Goal: Task Accomplishment & Management: Complete application form

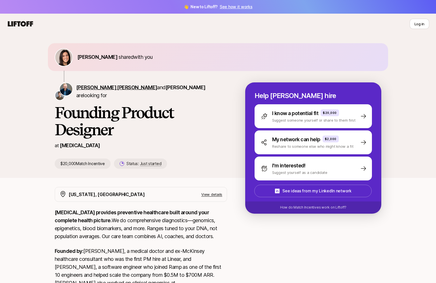
click at [106, 90] on span "[PERSON_NAME] [PERSON_NAME]" at bounding box center [116, 87] width 81 height 6
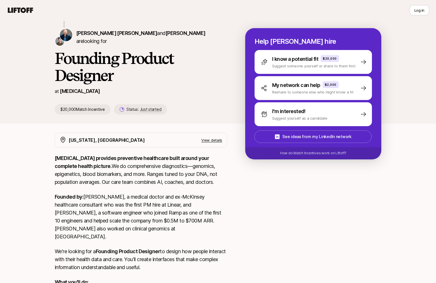
scroll to position [54, 0]
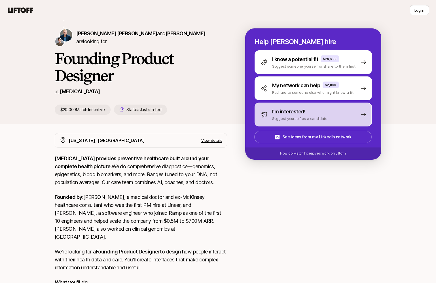
click at [273, 121] on p "Suggest yourself as a candidate" at bounding box center [299, 118] width 55 height 6
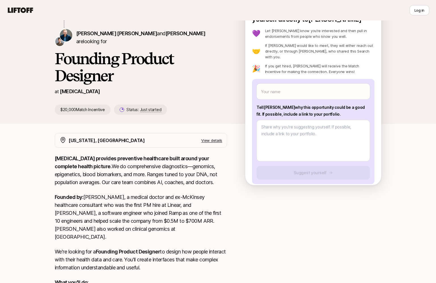
scroll to position [15, 0]
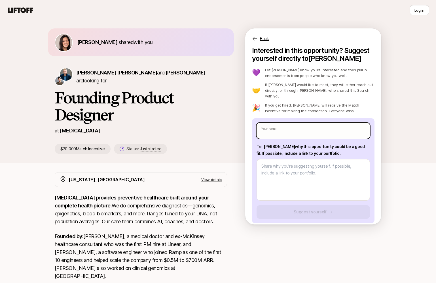
click at [268, 123] on input "text" at bounding box center [313, 131] width 113 height 16
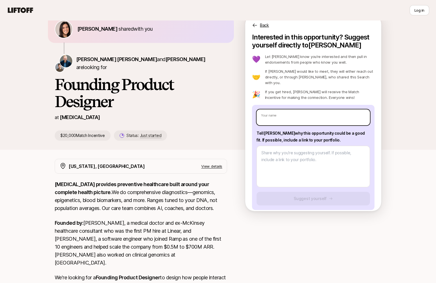
scroll to position [19, 0]
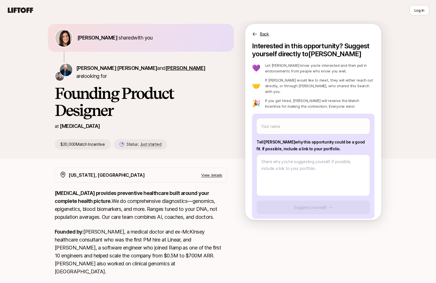
click at [166, 71] on span "[PERSON_NAME]" at bounding box center [186, 68] width 40 height 6
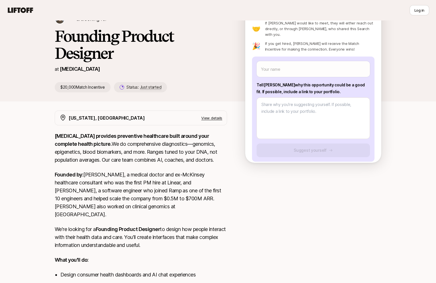
scroll to position [72, 0]
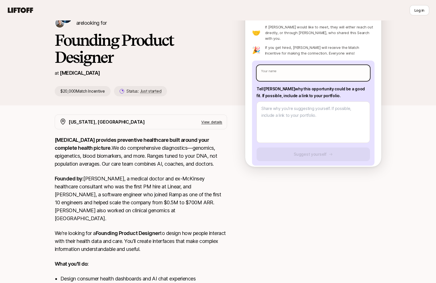
click at [272, 65] on input "text" at bounding box center [313, 73] width 113 height 16
type textarea "x"
type input "Fa"
type textarea "x"
type input "Fas"
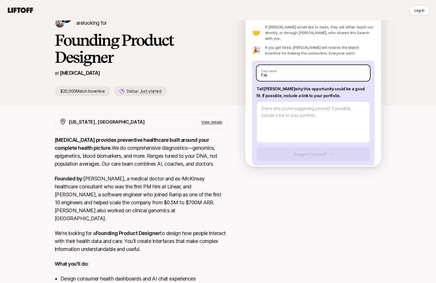
type textarea "x"
type input "Fase"
type textarea "x"
type input "Fasee"
type textarea "x"
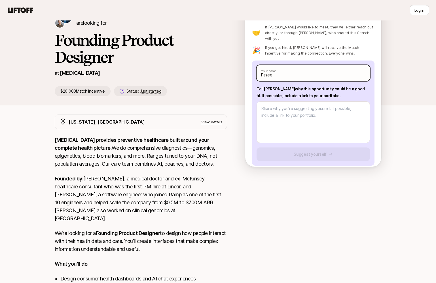
type input "[PERSON_NAME]"
type textarea "x"
type input "[PERSON_NAME]"
type textarea "x"
type input "[PERSON_NAME] U"
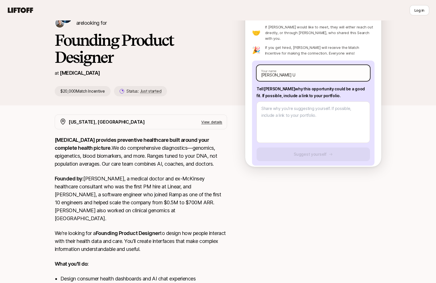
type textarea "x"
type input "[PERSON_NAME] Ur"
type textarea "x"
type input "[PERSON_NAME] Ur R"
type textarea "x"
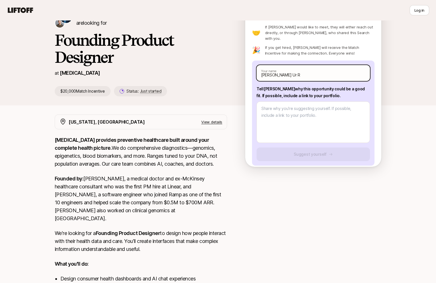
type input "[PERSON_NAME] Ur Re"
type textarea "x"
type input "[PERSON_NAME] Ur [PERSON_NAME]"
type textarea "x"
type input "[PERSON_NAME] Ur Rehma"
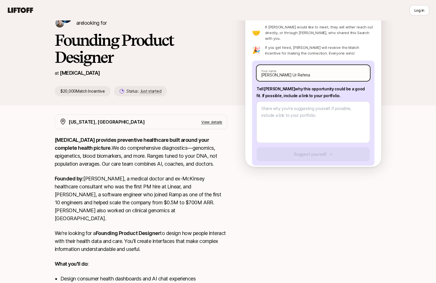
type textarea "x"
type input "[PERSON_NAME] Ur [PERSON_NAME]"
type textarea "x"
type input "[PERSON_NAME] Ur [PERSON_NAME]"
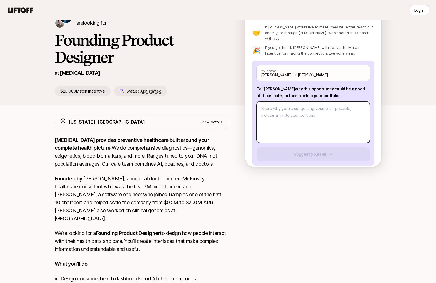
click at [287, 113] on textarea at bounding box center [313, 121] width 113 height 41
paste textarea "Digital Designer"
type textarea "x"
type textarea "Digital Designer"
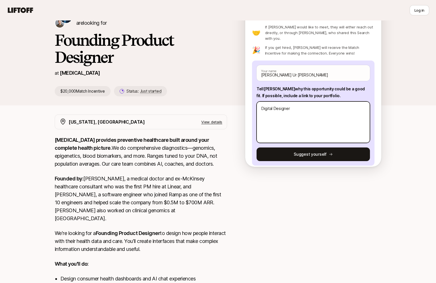
type textarea "x"
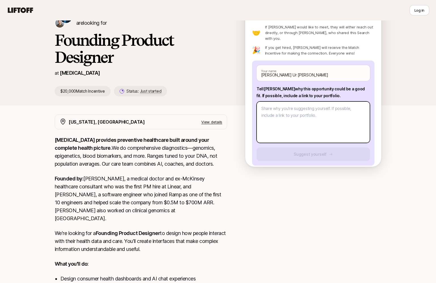
paste textarea "Loremi Dolors <ametconsecte@adipi.eli> Seddoeiusmo 78:91 TE (1 incidid utl) et …"
type textarea "x"
type textarea "Loremi Dolors <ametconsecte@adipi.eli> Seddoeiusmo 78:91 TE (1 incidid utl) et …"
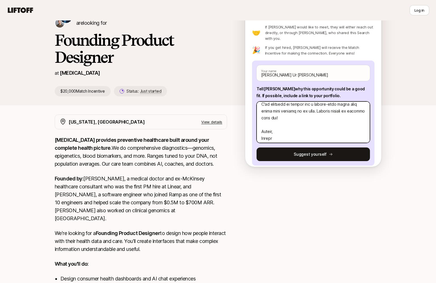
scroll to position [187, 0]
drag, startPoint x: 327, startPoint y: 120, endPoint x: 260, endPoint y: 113, distance: 68.2
click at [260, 113] on textarea at bounding box center [313, 121] width 113 height 41
type textarea "x"
type textarea "[PERSON_NAME] <[EMAIL_ADDRESS][DOMAIN_NAME]> Attachments 10:44 AM (5 minutes ag…"
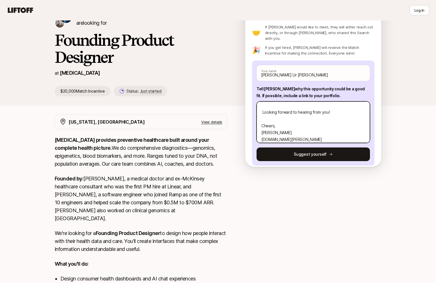
type textarea "x"
type textarea "[PERSON_NAME] <[EMAIL_ADDRESS][DOMAIN_NAME]> Attachments 10:44 AM (5 minutes ag…"
click at [275, 124] on textarea "[PERSON_NAME] <[EMAIL_ADDRESS][DOMAIN_NAME]> Attachments 10:44 AM (5 minutes ag…" at bounding box center [313, 121] width 113 height 41
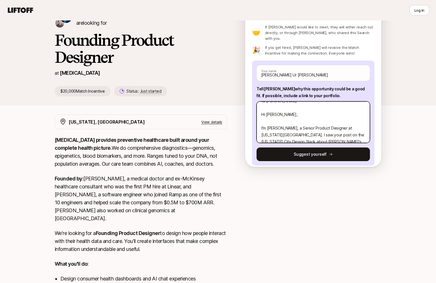
scroll to position [31, 0]
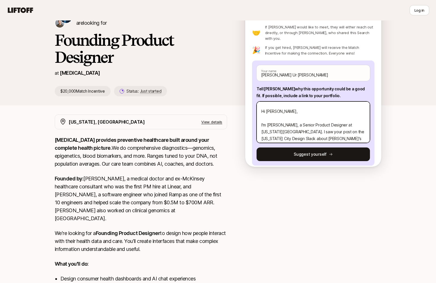
drag, startPoint x: 276, startPoint y: 112, endPoint x: 269, endPoint y: 112, distance: 7.1
click at [271, 112] on textarea "[PERSON_NAME] <[EMAIL_ADDRESS][DOMAIN_NAME]> Attachments 10:44 AM (5 minutes ag…" at bounding box center [313, 121] width 113 height 41
drag, startPoint x: 266, startPoint y: 112, endPoint x: 275, endPoint y: 112, distance: 9.4
click at [275, 112] on textarea "[PERSON_NAME] <[EMAIL_ADDRESS][DOMAIN_NAME]> Attachments 10:44 AM (5 minutes ag…" at bounding box center [313, 121] width 113 height 41
type textarea "x"
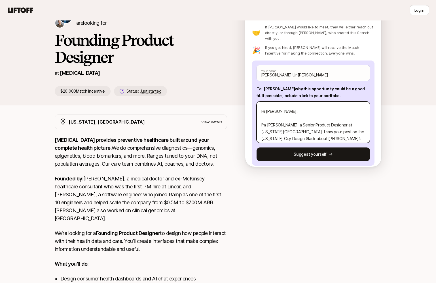
type textarea "[PERSON_NAME] <[EMAIL_ADDRESS][DOMAIN_NAME]> Attachments 10:44 AM (5 minutes ag…"
type textarea "x"
type textarea "[PERSON_NAME] <[EMAIL_ADDRESS][DOMAIN_NAME]> Attachments 10:44 AM (5 minutes ag…"
type textarea "x"
type textarea "[PERSON_NAME] <[EMAIL_ADDRESS][DOMAIN_NAME]> Attachments 10:44 AM (5 minutes ag…"
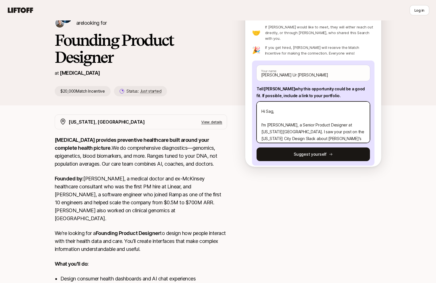
type textarea "x"
type textarea "[PERSON_NAME] <[EMAIL_ADDRESS][DOMAIN_NAME]> Attachments 10:44 AM (5 minutes ag…"
type textarea "x"
type textarea "[PERSON_NAME] <[EMAIL_ADDRESS][DOMAIN_NAME]> Attachments 10:44 AM (5 minutes ag…"
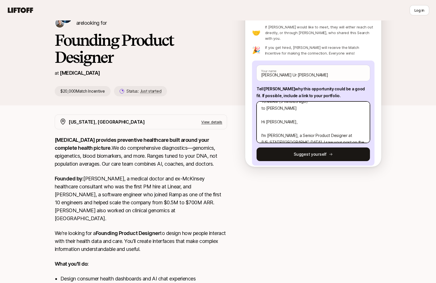
scroll to position [0, 0]
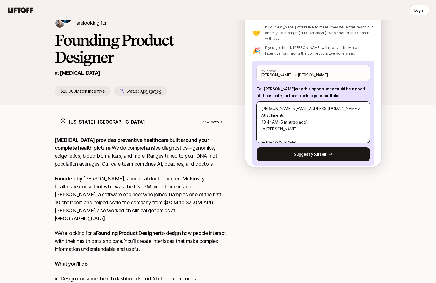
drag, startPoint x: 277, startPoint y: 108, endPoint x: 255, endPoint y: 81, distance: 35.2
click at [255, 81] on div "[PERSON_NAME] Ur [PERSON_NAME] Your name Tell [PERSON_NAME] why this opportunit…" at bounding box center [313, 112] width 123 height 105
type textarea "x"
type textarea "Hi [PERSON_NAME], I'm [PERSON_NAME], a Senior Product Designer at [US_STATE][GE…"
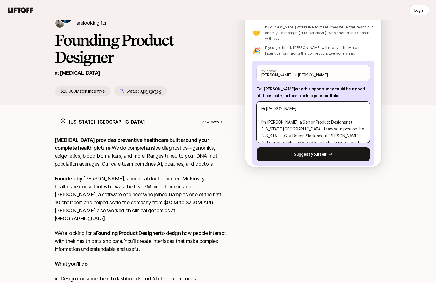
type textarea "x"
type textarea "Hi [PERSON_NAME], I'm [PERSON_NAME], a Senior Product Designer at [US_STATE][GE…"
type textarea "x"
type textarea "Hi [PERSON_NAME], I'm [PERSON_NAME], a Senior Product Designer at [US_STATE][GE…"
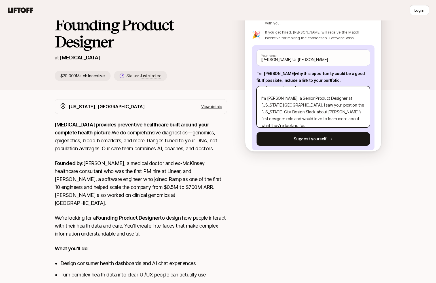
scroll to position [9, 0]
drag, startPoint x: 299, startPoint y: 98, endPoint x: 290, endPoint y: 98, distance: 8.5
click at [290, 98] on textarea "Hi [PERSON_NAME], I'm [PERSON_NAME], a Senior Product Designer at [US_STATE][GE…" at bounding box center [313, 106] width 113 height 41
type textarea "x"
type textarea "Hi [PERSON_NAME], I'm [PERSON_NAME], a Senior Product Designer at [US_STATE][GE…"
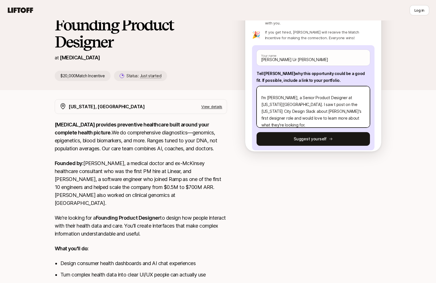
type textarea "x"
type textarea "Hi [PERSON_NAME], I'm [PERSON_NAME], a Senior Product Designer at [US_STATE][GE…"
type textarea "x"
type textarea "Hi [PERSON_NAME], I'm [PERSON_NAME], a Senior Product Designer at [US_STATE][GE…"
type textarea "x"
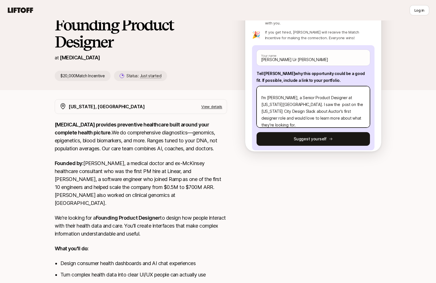
type textarea "Hi [PERSON_NAME], I'm [PERSON_NAME], a Senior Product Designer at [US_STATE][GE…"
type textarea "x"
type textarea "Hi [PERSON_NAME], I'm [PERSON_NAME], a Senior Product Designer at [US_STATE][GE…"
type textarea "x"
type textarea "Hi [PERSON_NAME], I'm [PERSON_NAME], a Senior Product Designer at [US_STATE][GE…"
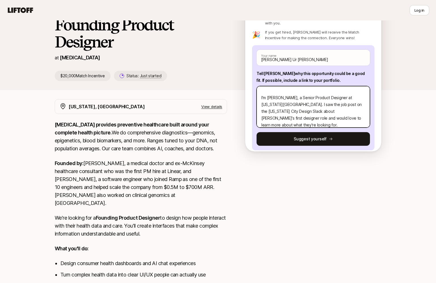
drag, startPoint x: 285, startPoint y: 106, endPoint x: 292, endPoint y: 106, distance: 7.1
click at [292, 106] on textarea "Hi [PERSON_NAME], I'm [PERSON_NAME], a Senior Product Designer at [US_STATE][GE…" at bounding box center [313, 106] width 113 height 41
drag, startPoint x: 285, startPoint y: 106, endPoint x: 346, endPoint y: 105, distance: 61.6
click at [327, 105] on textarea "Hi [PERSON_NAME], I'm [PERSON_NAME], a Senior Product Designer at [US_STATE][GE…" at bounding box center [313, 106] width 113 height 41
type textarea "x"
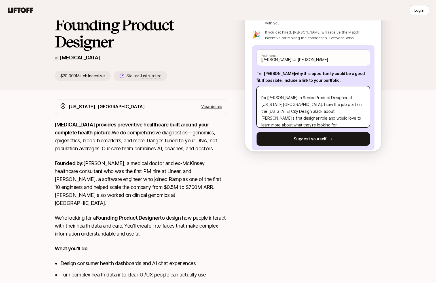
type textarea "Hi [PERSON_NAME], I'm [PERSON_NAME], a Senior Product Designer at [US_STATE][GE…"
type textarea "x"
type textarea "Hi [PERSON_NAME], I'm [PERSON_NAME], a Senior Product Designer at [US_STATE][GE…"
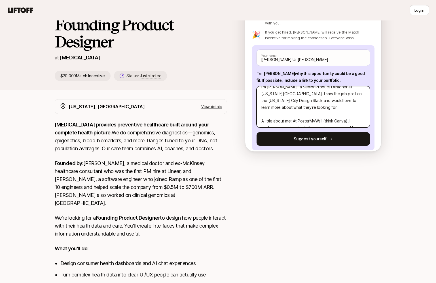
scroll to position [26, 0]
drag, startPoint x: 283, startPoint y: 95, endPoint x: 271, endPoint y: 95, distance: 12.2
click at [271, 95] on textarea "Hi [PERSON_NAME], I'm [PERSON_NAME], a Senior Product Designer at [US_STATE][GE…" at bounding box center [313, 106] width 113 height 41
type textarea "x"
type textarea "Hi [PERSON_NAME], I'm [PERSON_NAME], a Senior Product Designer at [US_STATE][GE…"
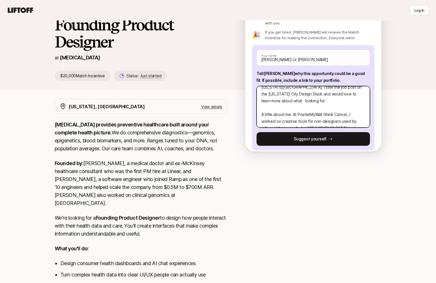
type textarea "x"
type textarea "Hi [PERSON_NAME], I'm [PERSON_NAME], a Senior Product Designer at [US_STATE][GE…"
type textarea "x"
type textarea "Hi [PERSON_NAME], I'm [PERSON_NAME], a Senior Product Designer at [US_STATE][GE…"
type textarea "x"
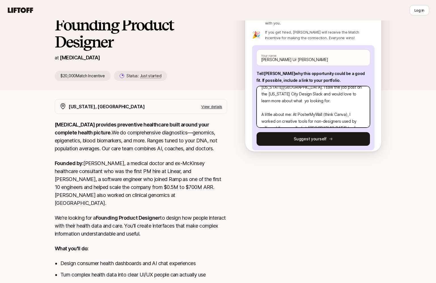
type textarea "Hi [PERSON_NAME], I'm [PERSON_NAME], a Senior Product Designer at [US_STATE][GE…"
type textarea "x"
type textarea "Hi [PERSON_NAME], I'm [PERSON_NAME], a Senior Product Designer at [US_STATE][GE…"
type textarea "x"
type textarea "Hi [PERSON_NAME], I'm [PERSON_NAME], a Senior Product Designer at [US_STATE][GE…"
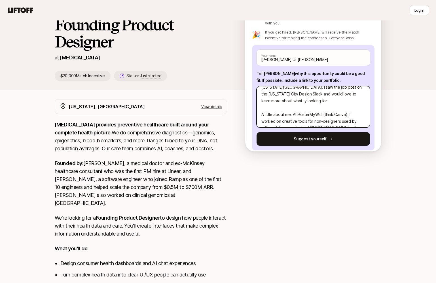
type textarea "x"
type textarea "Hi [PERSON_NAME], I'm [PERSON_NAME], a Senior Product Designer at [US_STATE][GE…"
type textarea "x"
type textarea "Hi [PERSON_NAME], I'm [PERSON_NAME], a Senior Product Designer at [US_STATE][GE…"
type textarea "x"
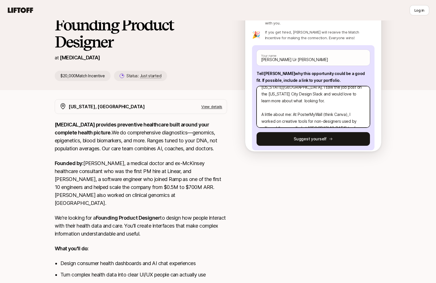
type textarea "Hi [PERSON_NAME], I'm [PERSON_NAME], a Senior Product Designer at [US_STATE][GE…"
type textarea "x"
type textarea "Hi [PERSON_NAME], I'm [PERSON_NAME], a Senior Product Designer at [US_STATE][GE…"
type textarea "x"
type textarea "Hi [PERSON_NAME], I'm [PERSON_NAME], a Senior Product Designer at [US_STATE][GE…"
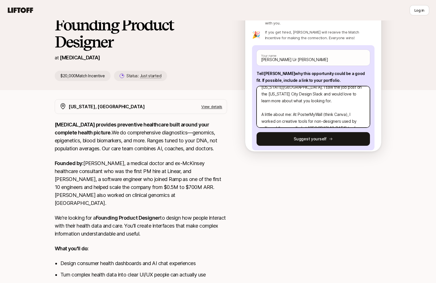
type textarea "x"
type textarea "Hi [PERSON_NAME], I'm [PERSON_NAME], a Senior Product Designer at [US_STATE][GE…"
type textarea "x"
type textarea "Hi [PERSON_NAME], I'm [PERSON_NAME], a Senior Product Designer at [US_STATE][GE…"
type textarea "x"
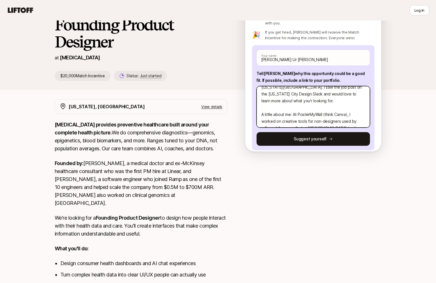
type textarea "Hi [PERSON_NAME], I'm [PERSON_NAME], a Senior Product Designer at [US_STATE][GE…"
click at [302, 96] on textarea "Hi [PERSON_NAME], I'm [PERSON_NAME], a Senior Product Designer at [US_STATE][GE…" at bounding box center [313, 106] width 113 height 41
type textarea "x"
type textarea "Hi [PERSON_NAME], I'm [PERSON_NAME], a Senior Product Designer at [US_STATE][GE…"
type textarea "x"
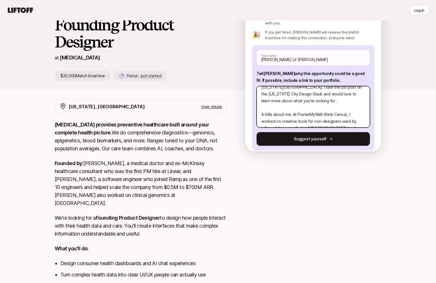
type textarea "Hi [PERSON_NAME], I'm [PERSON_NAME], a Senior Product Designer at [US_STATE][GE…"
type textarea "x"
type textarea "Hi [PERSON_NAME], I'm [PERSON_NAME], a Senior Product Designer at [US_STATE][GE…"
type textarea "x"
type textarea "Hi [PERSON_NAME], I'm [PERSON_NAME], a Senior Product Designer at [US_STATE][GE…"
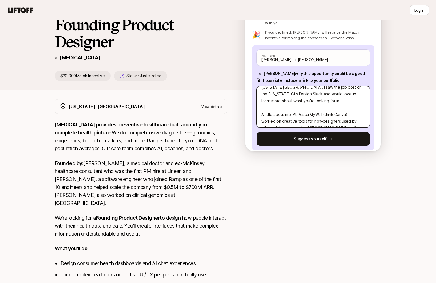
type textarea "x"
type textarea "Hi [PERSON_NAME], I'm [PERSON_NAME], a Senior Product Designer at [US_STATE][GE…"
type textarea "x"
type textarea "Hi [PERSON_NAME], I'm [PERSON_NAME], a Senior Product Designer at [US_STATE][GE…"
type textarea "x"
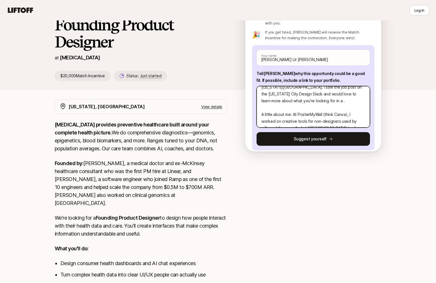
type textarea "Hi [PERSON_NAME], I'm [PERSON_NAME], a Senior Product Designer at [US_STATE][GE…"
type textarea "x"
type textarea "Hi [PERSON_NAME], I'm [PERSON_NAME], a Senior Product Designer at [US_STATE][GE…"
type textarea "x"
type textarea "Hi [PERSON_NAME], I'm [PERSON_NAME], a Senior Product Designer at [US_STATE][GE…"
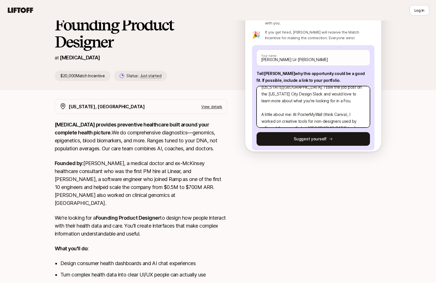
type textarea "x"
type textarea "Hi [PERSON_NAME], I'm [PERSON_NAME], a Senior Product Designer at [US_STATE][GE…"
type textarea "x"
type textarea "Hi [PERSON_NAME], I'm [PERSON_NAME], a Senior Product Designer at [US_STATE][GE…"
type textarea "x"
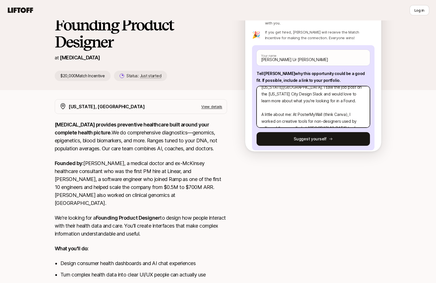
type textarea "Hi [PERSON_NAME], I'm [PERSON_NAME], a Senior Product Designer at [US_STATE][GE…"
type textarea "x"
type textarea "Hi [PERSON_NAME], I'm [PERSON_NAME], a Senior Product Designer at [US_STATE][GE…"
type textarea "x"
type textarea "Hi [PERSON_NAME], I'm [PERSON_NAME], a Senior Product Designer at [US_STATE][GE…"
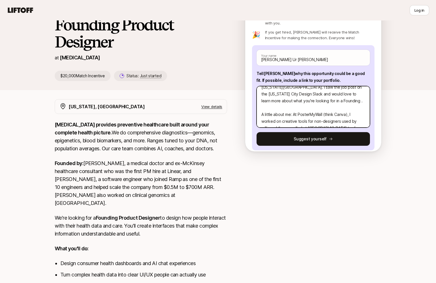
type textarea "x"
type textarea "Hi [PERSON_NAME], I'm [PERSON_NAME], a Senior Product Designer at [US_STATE][GE…"
type textarea "x"
type textarea "Hi [PERSON_NAME], I'm [PERSON_NAME], a Senior Product Designer at [US_STATE][GE…"
type textarea "x"
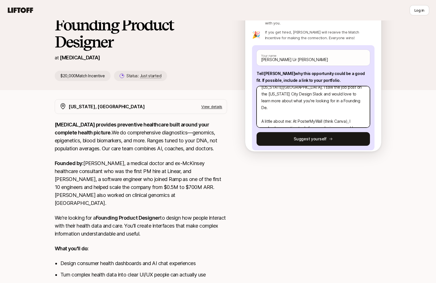
type textarea "Hi [PERSON_NAME], I'm [PERSON_NAME], a Senior Product Designer at [US_STATE][GE…"
type textarea "x"
type textarea "Hi [PERSON_NAME], I'm [PERSON_NAME], a Senior Product Designer at [US_STATE][GE…"
type textarea "x"
type textarea "Hi [PERSON_NAME], I'm [PERSON_NAME], a Senior Product Designer at [US_STATE][GE…"
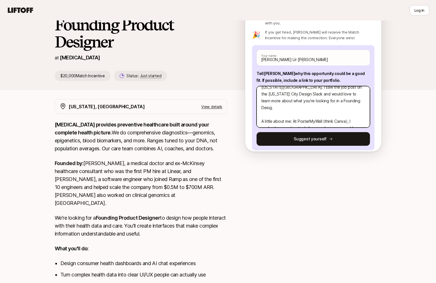
type textarea "x"
type textarea "Hi [PERSON_NAME], I'm [PERSON_NAME], a Senior Product Designer at [US_STATE][GE…"
type textarea "x"
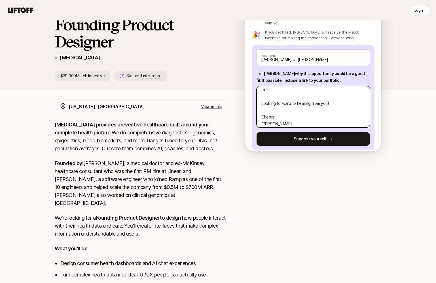
scroll to position [149, 0]
click at [309, 105] on textarea "Hi [PERSON_NAME], I'm [PERSON_NAME], a Senior Product Designer at [US_STATE][GE…" at bounding box center [313, 106] width 113 height 41
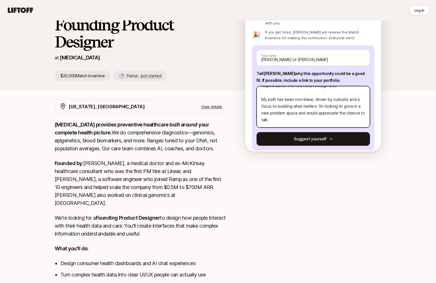
scroll to position [114, 0]
click at [309, 98] on textarea "Hi [PERSON_NAME], I'm [PERSON_NAME], a Senior Product Designer at [US_STATE][GE…" at bounding box center [313, 106] width 113 height 41
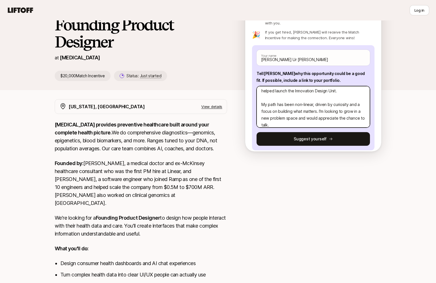
click at [306, 106] on textarea "Hi [PERSON_NAME], I'm [PERSON_NAME], a Senior Product Designer at [US_STATE][GE…" at bounding box center [313, 106] width 113 height 41
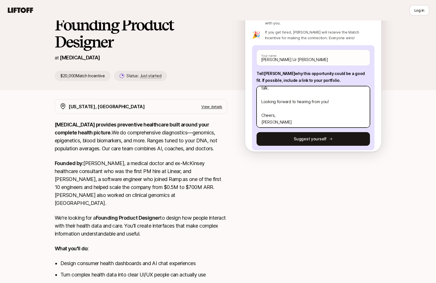
scroll to position [150, 0]
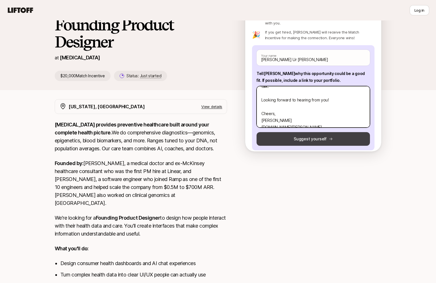
type textarea "Hi [PERSON_NAME], I'm [PERSON_NAME], a Senior Product Designer at [US_STATE][GE…"
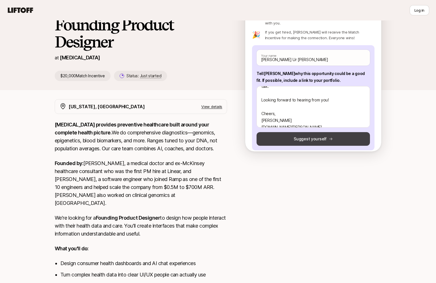
click at [306, 132] on button "Suggest yourself" at bounding box center [313, 139] width 113 height 14
type textarea "x"
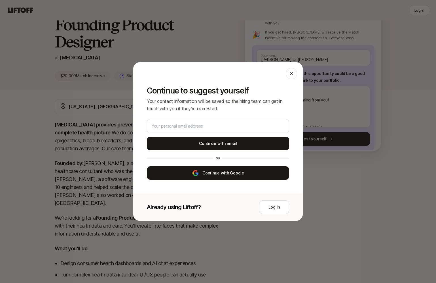
click at [243, 174] on button "Continue with Google" at bounding box center [218, 173] width 142 height 14
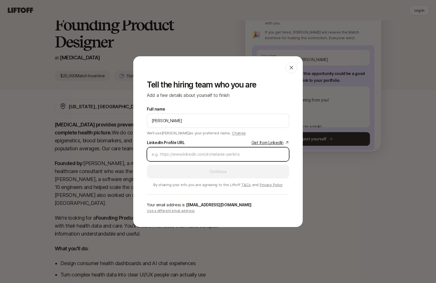
paste input "[URL][DOMAIN_NAME]"
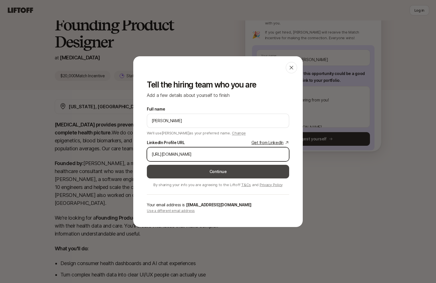
type input "[URL][DOMAIN_NAME]"
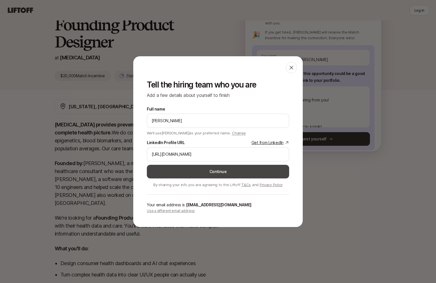
click at [199, 171] on button "Continue" at bounding box center [218, 172] width 142 height 14
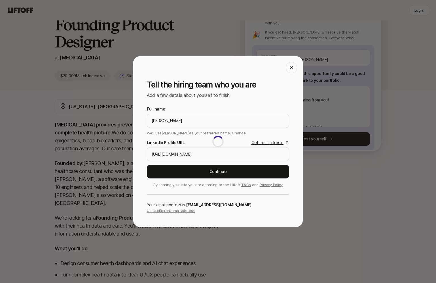
type textarea "x"
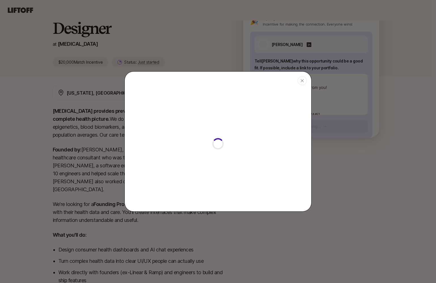
scroll to position [74, 0]
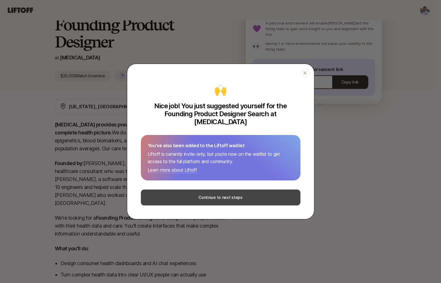
click at [228, 192] on button "Continue to next steps" at bounding box center [220, 197] width 159 height 16
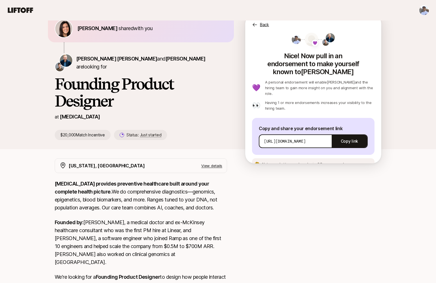
scroll to position [0, 0]
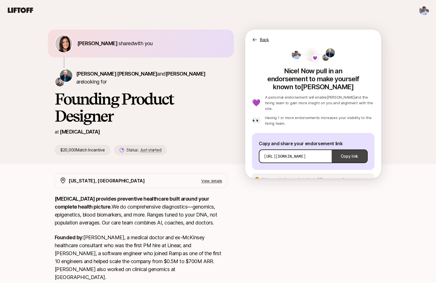
click at [327, 148] on button "Copy link" at bounding box center [349, 156] width 35 height 16
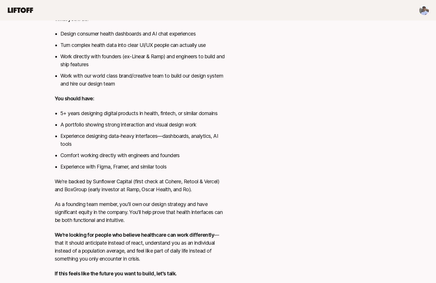
scroll to position [276, 0]
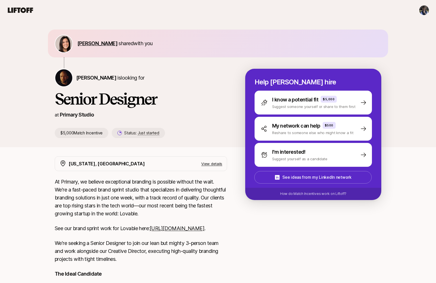
click at [102, 44] on span "[PERSON_NAME]" at bounding box center [97, 43] width 40 height 6
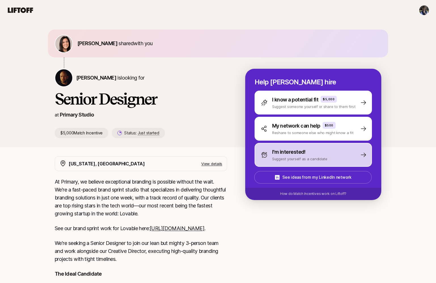
click at [273, 156] on p "Suggest yourself as a candidate" at bounding box center [299, 159] width 55 height 6
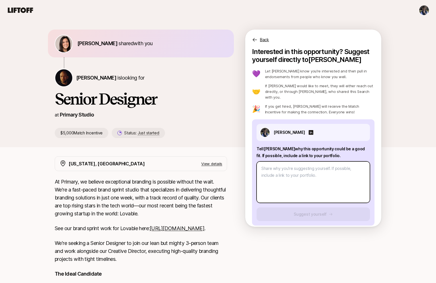
click at [281, 168] on textarea at bounding box center [313, 181] width 113 height 41
click at [268, 167] on textarea at bounding box center [313, 181] width 113 height 41
paste textarea "Hi [PERSON_NAME], I'm [PERSON_NAME], a Senior Product Designer at [US_STATE][GE…"
type textarea "x"
type textarea "Hi [PERSON_NAME], I'm [PERSON_NAME], a Senior Product Designer at [US_STATE][GE…"
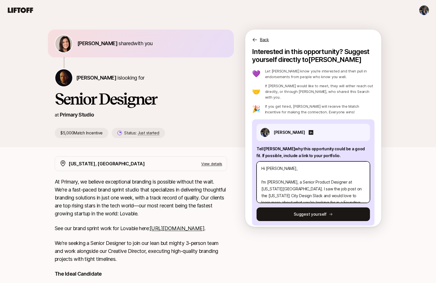
drag, startPoint x: 277, startPoint y: 162, endPoint x: 266, endPoint y: 162, distance: 10.5
click at [266, 162] on textarea "Hi [PERSON_NAME], I'm [PERSON_NAME], a Senior Product Designer at [US_STATE][GE…" at bounding box center [313, 181] width 113 height 41
type textarea "x"
type textarea "Hi N, I'm Faseeh, a Senior Product Designer at Nebraska Medicine. I saw the job…"
type textarea "x"
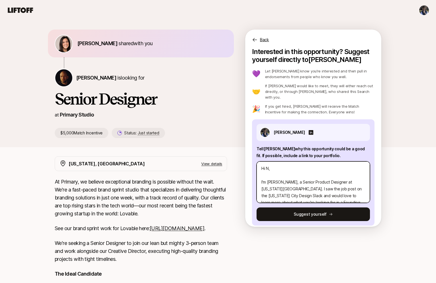
type textarea "Hi Ni, I'm Faseeh, a Senior Product Designer at Nebraska Medicine. I saw the jo…"
type textarea "x"
type textarea "Hi Nic, I'm Faseeh, a Senior Product Designer at Nebraska Medicine. I saw the j…"
type textarea "x"
type textarea "Hi Nick, I'm Faseeh, a Senior Product Designer at Nebraska Medicine. I saw the …"
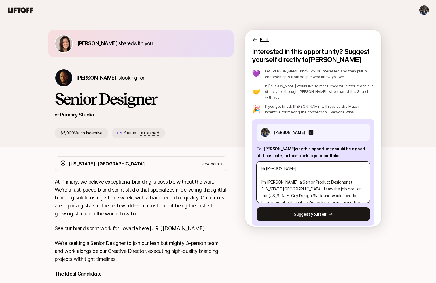
type textarea "x"
type textarea "Hi Nic, I'm Faseeh, a Senior Product Designer at Nebraska Medicine. I saw the j…"
type textarea "x"
type textarea "Hi Nico, I'm Faseeh, a Senior Product Designer at Nebraska Medicine. I saw the …"
type textarea "x"
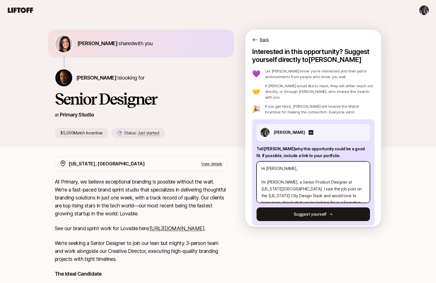
type textarea "Hi Nic, I'm Faseeh, a Senior Product Designer at Nebraska Medicine. I saw the j…"
type textarea "x"
type textarea "Hi Nich, I'm Faseeh, a Senior Product Designer at Nebraska Medicine. I saw the …"
type textarea "x"
type textarea "Hi Nicho, I'm Faseeh, a Senior Product Designer at Nebraska Medicine. I saw the…"
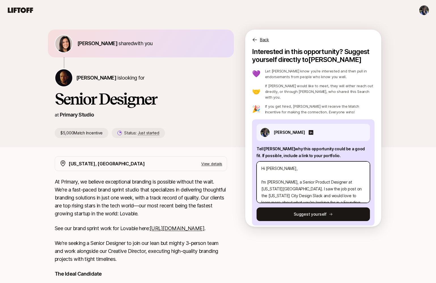
type textarea "x"
type textarea "Hi Nichola, I'm Faseeh, a Senior Product Designer at Nebraska Medicine. I saw t…"
type textarea "x"
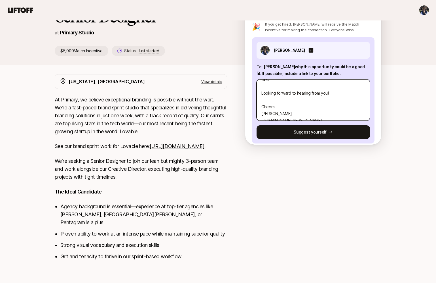
scroll to position [92, 0]
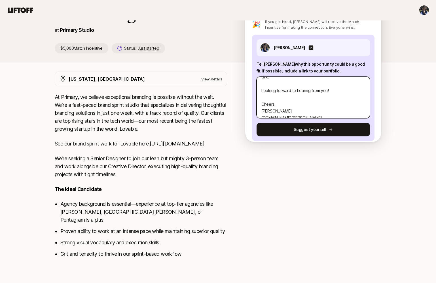
type textarea "Hi Nicholas, I'm Faseeh, a Senior Product Designer at Nebraska Medicine. I saw …"
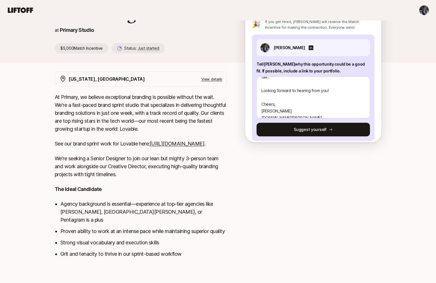
click at [150, 145] on link "https://www.primary.studio/work/lovable" at bounding box center [177, 143] width 55 height 6
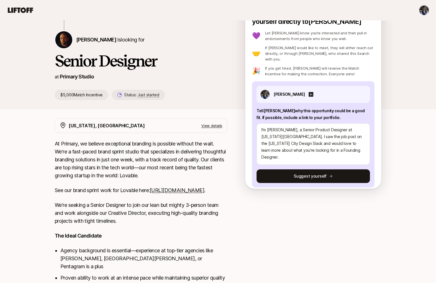
scroll to position [0, 0]
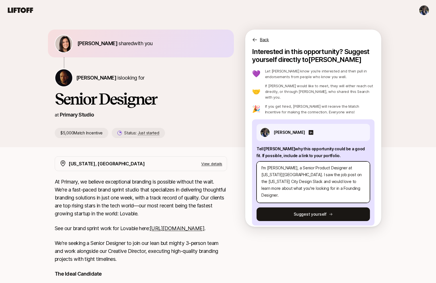
drag, startPoint x: 312, startPoint y: 183, endPoint x: 327, endPoint y: 184, distance: 15.3
click at [327, 184] on textarea "Hi Nicholas, I'm Faseeh, a Senior Product Designer at Nebraska Medicine. I saw …" at bounding box center [313, 181] width 113 height 41
type textarea "x"
type textarea "Hi Nicholas, I'm Faseeh, a Senior Product Designer at Nebraska Medicine. I saw …"
type textarea "x"
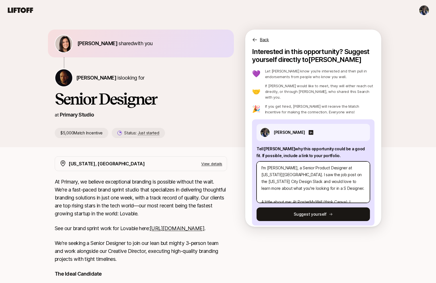
type textarea "Hi Nicholas, I'm Faseeh, a Senior Product Designer at Nebraska Medicine. I saw …"
type textarea "x"
type textarea "Hi Nicholas, I'm Faseeh, a Senior Product Designer at Nebraska Medicine. I saw …"
type textarea "x"
type textarea "Hi Nicholas, I'm Faseeh, a Senior Product Designer at Nebraska Medicine. I saw …"
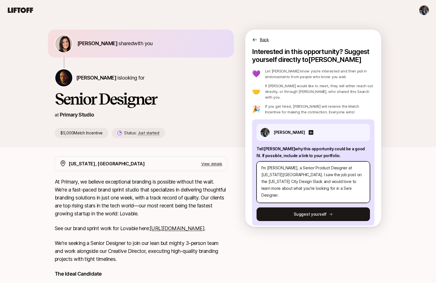
type textarea "x"
type textarea "Hi Nicholas, I'm Faseeh, a Senior Product Designer at Nebraska Medicine. I saw …"
type textarea "x"
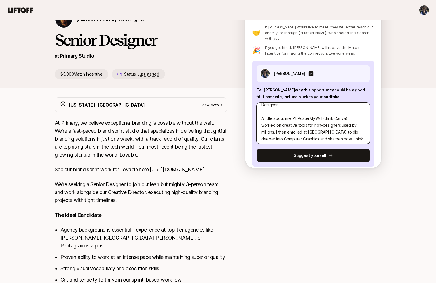
scroll to position [54, 0]
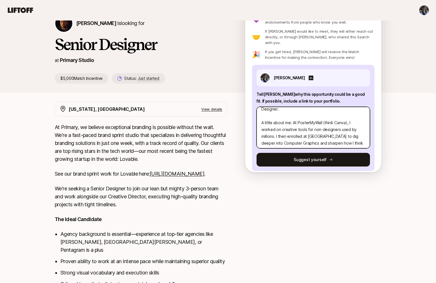
type textarea "Hi Nicholas, I'm Faseeh, a Senior Product Designer at Nebraska Medicine. I saw …"
click at [219, 108] on p "View details" at bounding box center [211, 109] width 21 height 6
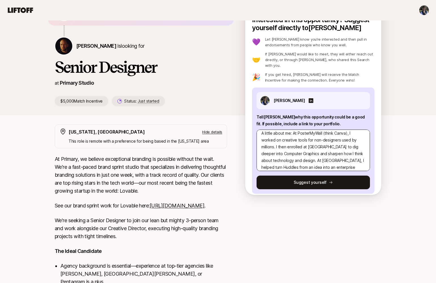
scroll to position [0, 0]
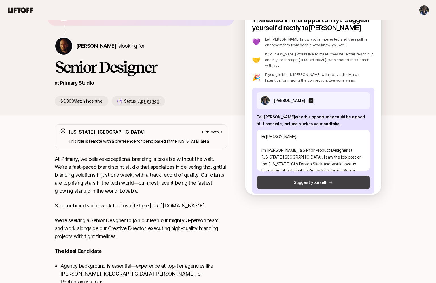
click at [280, 176] on button "Suggest yourself" at bounding box center [313, 182] width 113 height 14
type textarea "x"
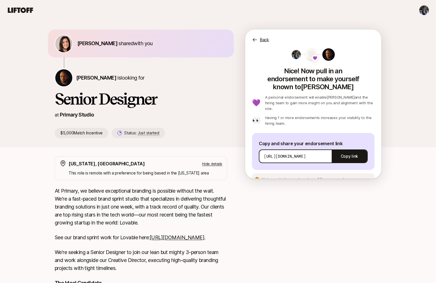
click at [327, 177] on span "See an example message" at bounding box center [341, 179] width 42 height 4
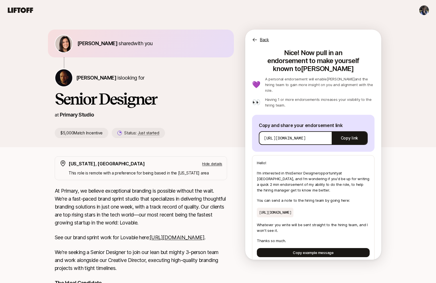
scroll to position [19, 0]
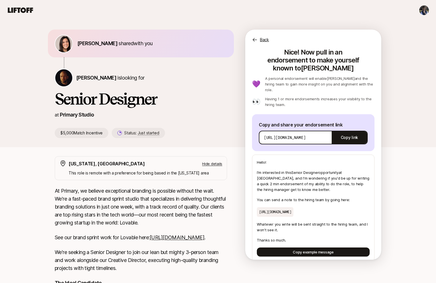
click at [26, 11] on icon at bounding box center [20, 10] width 27 height 8
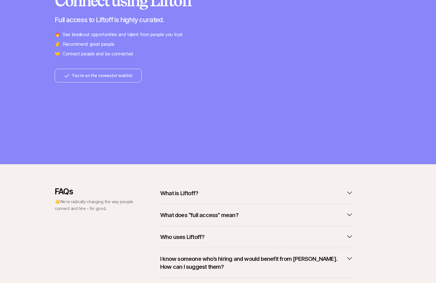
scroll to position [126, 0]
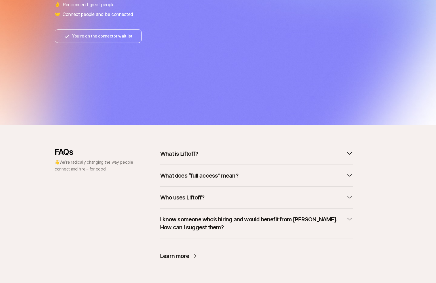
click at [189, 158] on button "What is Liftoff?" at bounding box center [256, 153] width 193 height 12
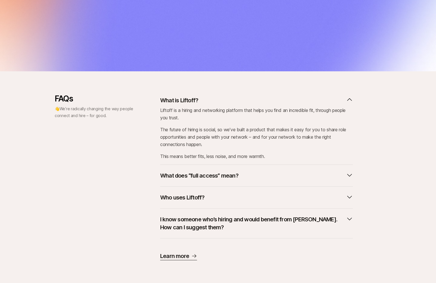
scroll to position [0, 0]
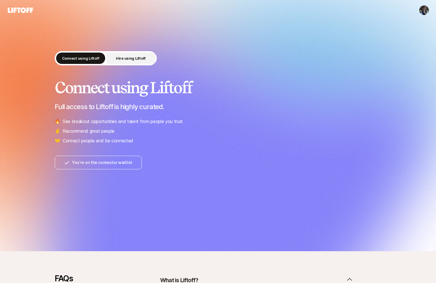
click at [132, 57] on p "Hire using Liftoff" at bounding box center [131, 58] width 30 height 6
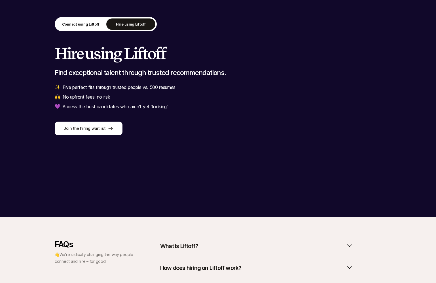
scroll to position [96, 0]
